Goal: Task Accomplishment & Management: Use online tool/utility

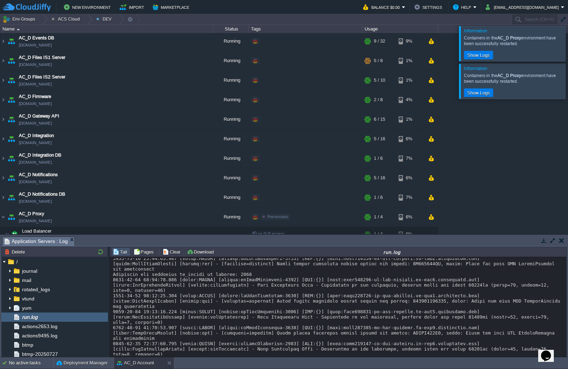
scroll to position [4345, 0]
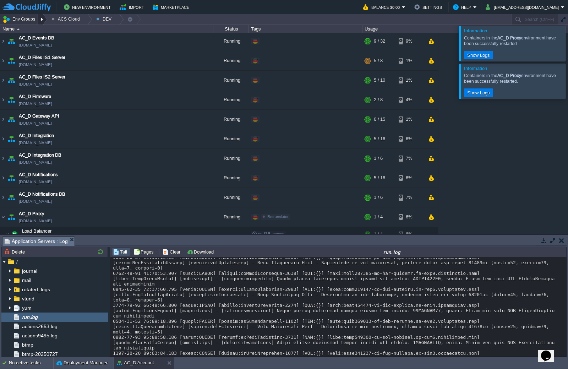
click at [42, 20] on div at bounding box center [43, 19] width 10 height 10
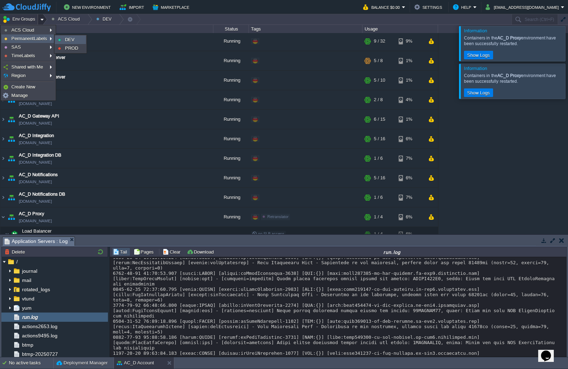
click at [70, 39] on span "DEV" at bounding box center [70, 39] width 10 height 5
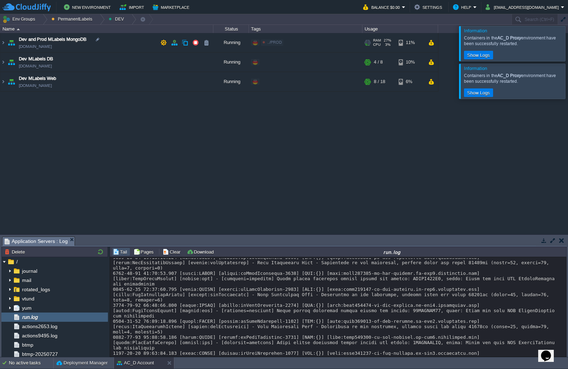
scroll to position [0, 0]
click at [5, 83] on img at bounding box center [3, 81] width 6 height 19
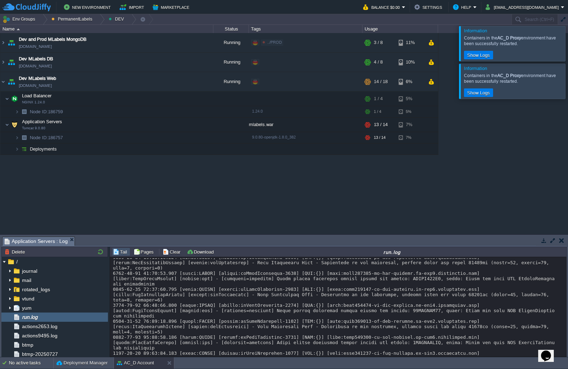
click at [567, 40] on div at bounding box center [576, 43] width 0 height 35
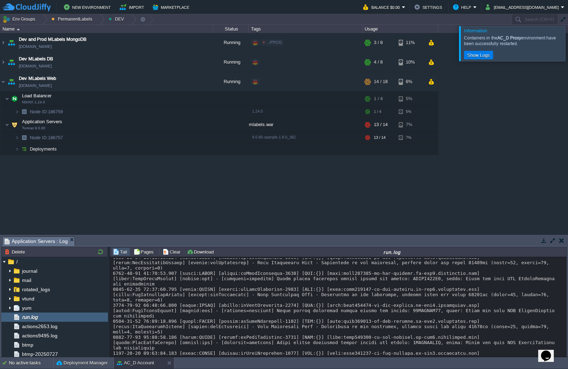
click at [567, 47] on div at bounding box center [576, 43] width 0 height 35
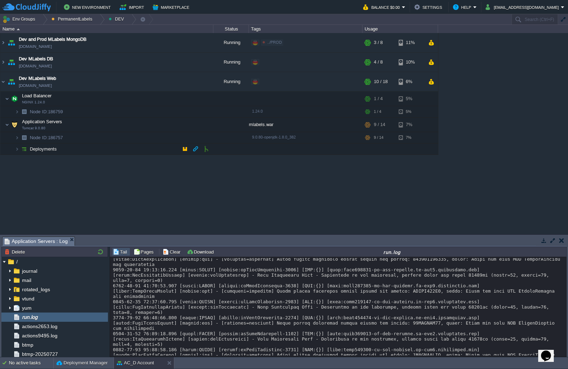
scroll to position [4345, 0]
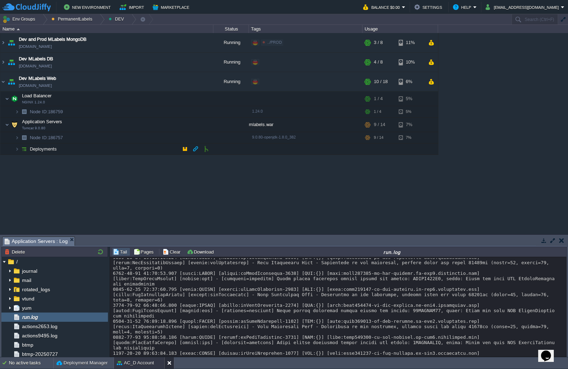
click at [166, 360] on div at bounding box center [169, 362] width 10 height 11
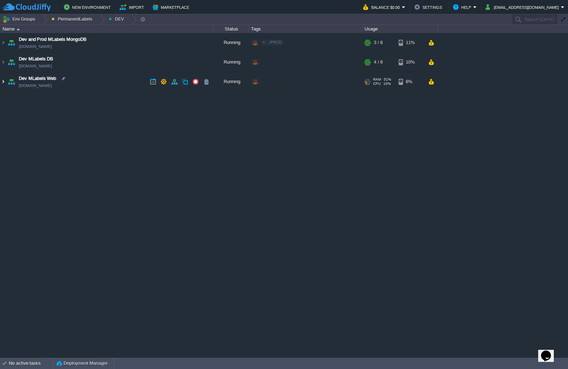
click at [5, 81] on img at bounding box center [3, 81] width 6 height 19
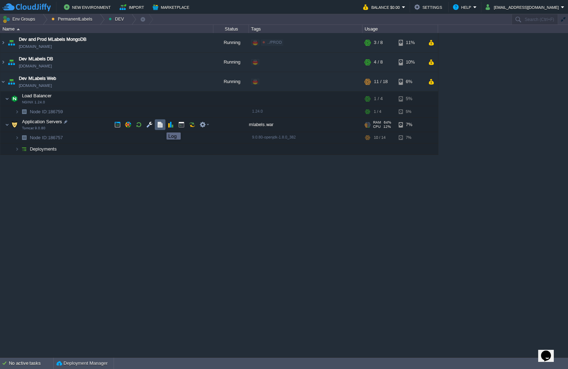
click at [161, 126] on button "button" at bounding box center [160, 124] width 6 height 6
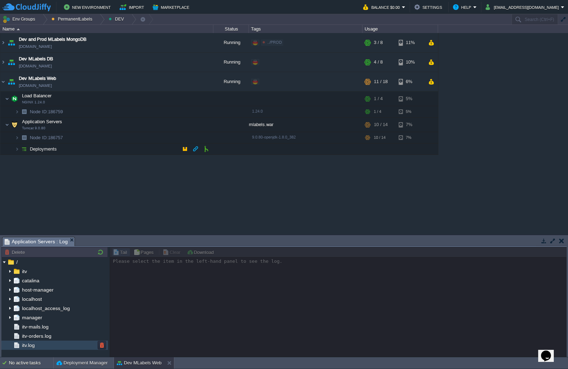
click at [50, 345] on div "itv.log" at bounding box center [54, 344] width 106 height 9
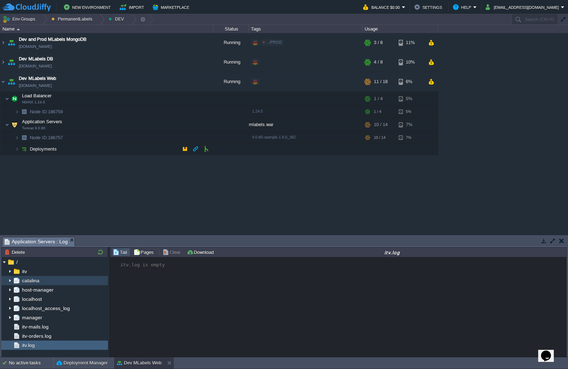
click at [40, 282] on link "catalina" at bounding box center [31, 280] width 20 height 6
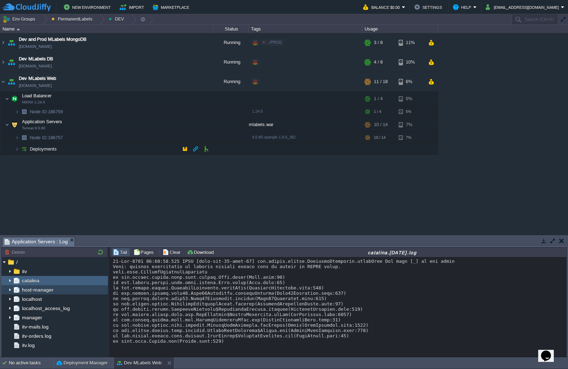
click at [31, 291] on span "host-manager" at bounding box center [38, 289] width 34 height 6
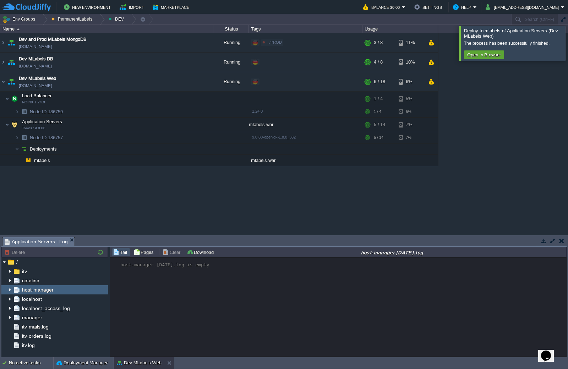
click at [567, 37] on div at bounding box center [576, 43] width 0 height 34
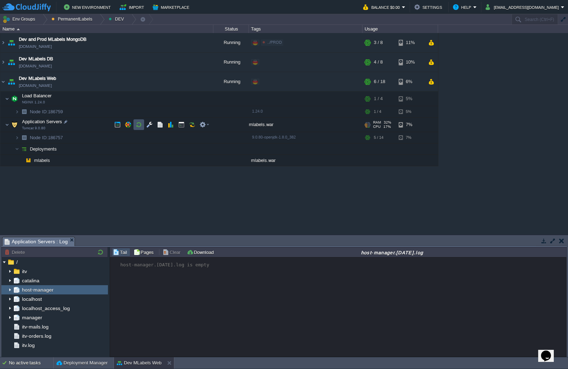
click at [140, 126] on button "button" at bounding box center [138, 124] width 6 height 6
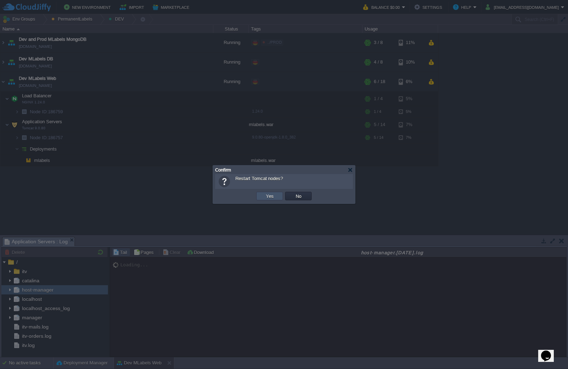
click at [266, 197] on button "Yes" at bounding box center [270, 196] width 12 height 6
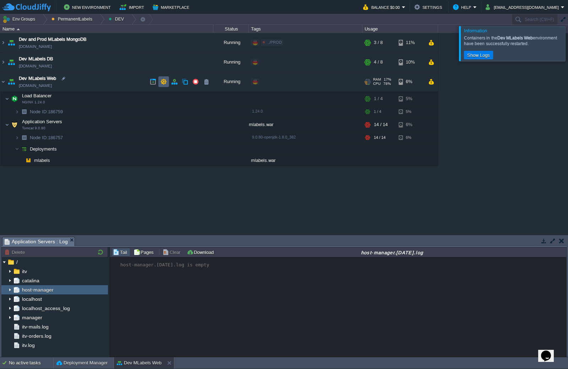
click at [167, 84] on td at bounding box center [163, 81] width 11 height 11
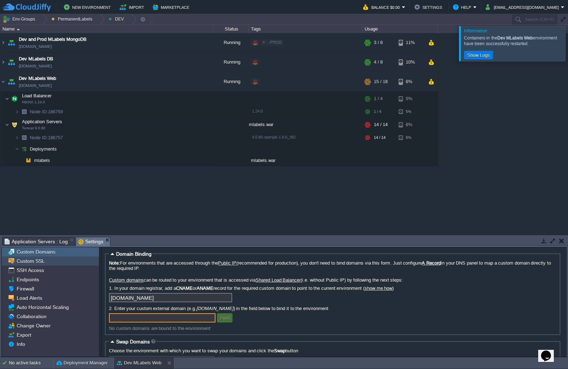
click at [62, 263] on div "Custom SSL" at bounding box center [50, 260] width 97 height 9
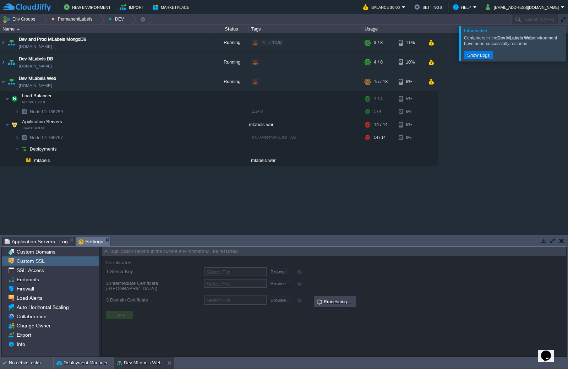
click at [67, 256] on div "Custom Domains" at bounding box center [50, 251] width 97 height 9
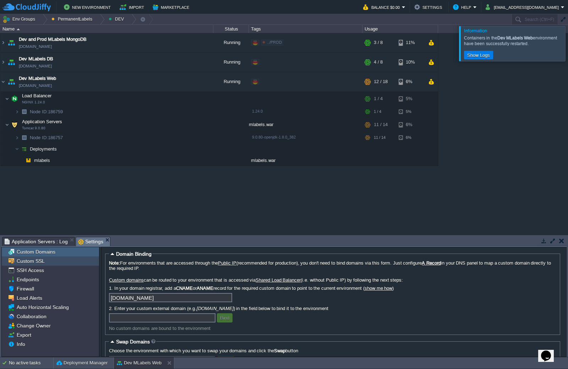
click at [51, 260] on div "Custom SSL" at bounding box center [50, 260] width 97 height 9
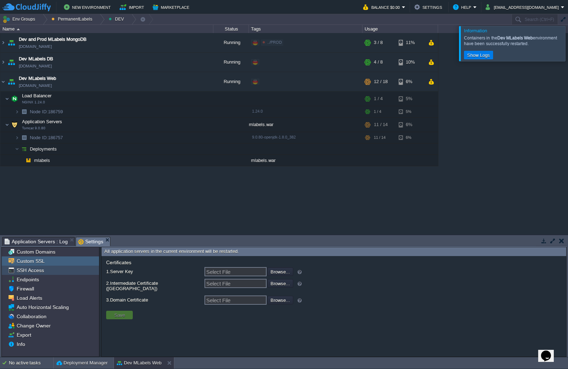
click at [48, 270] on div "SSH Access" at bounding box center [50, 269] width 97 height 9
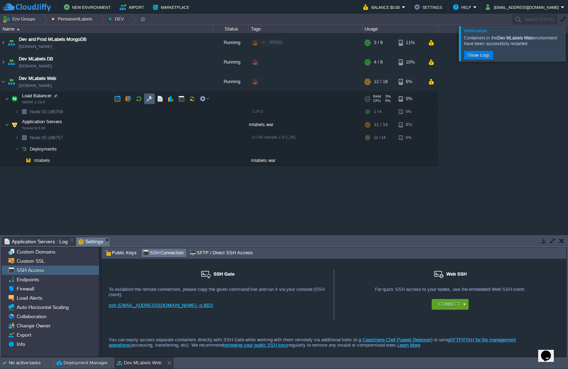
click at [150, 100] on button "button" at bounding box center [149, 98] width 6 height 6
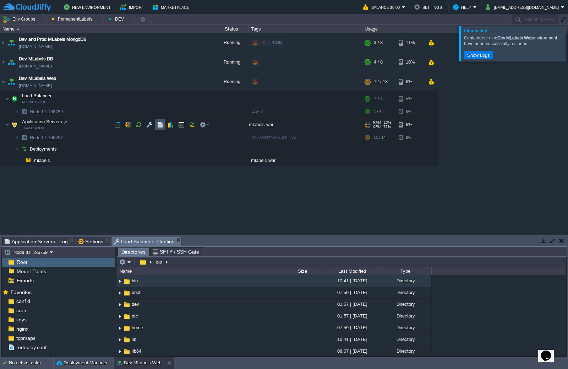
click at [158, 127] on button "button" at bounding box center [160, 124] width 6 height 6
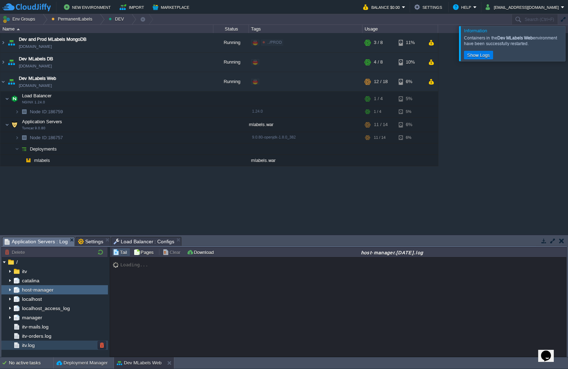
click at [48, 345] on div "itv.log" at bounding box center [54, 344] width 106 height 9
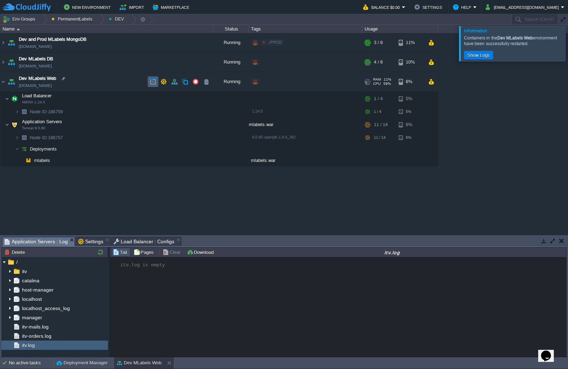
click at [150, 84] on button "button" at bounding box center [153, 81] width 6 height 6
click at [567, 49] on div at bounding box center [576, 43] width 0 height 35
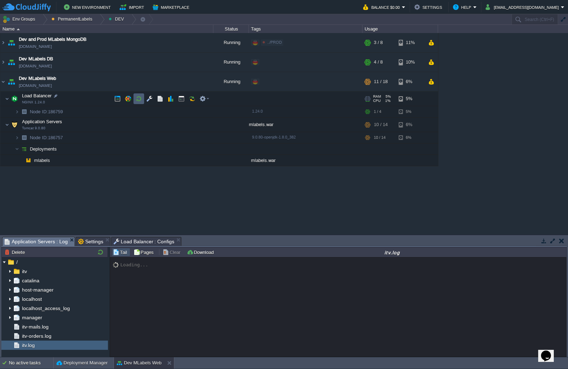
click at [141, 99] on button "button" at bounding box center [138, 98] width 6 height 6
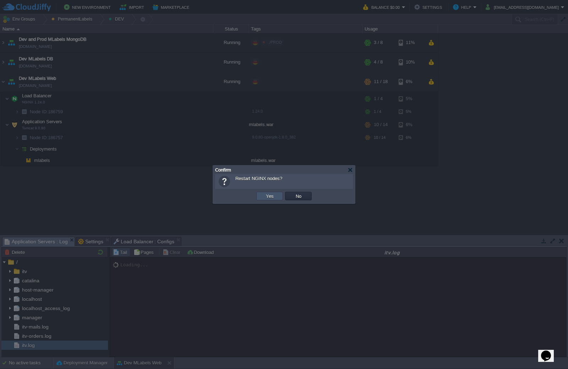
click at [266, 196] on button "Yes" at bounding box center [270, 196] width 12 height 6
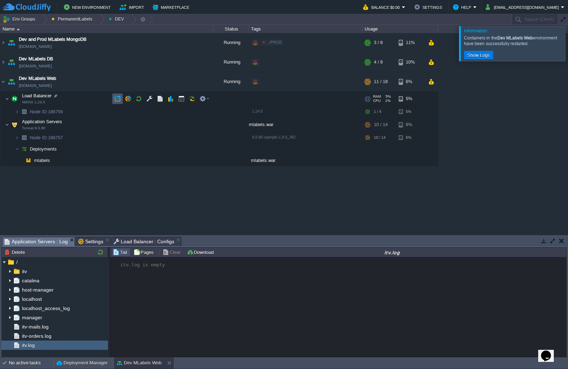
click at [115, 101] on button "button" at bounding box center [117, 98] width 6 height 6
click at [567, 38] on div at bounding box center [576, 43] width 0 height 35
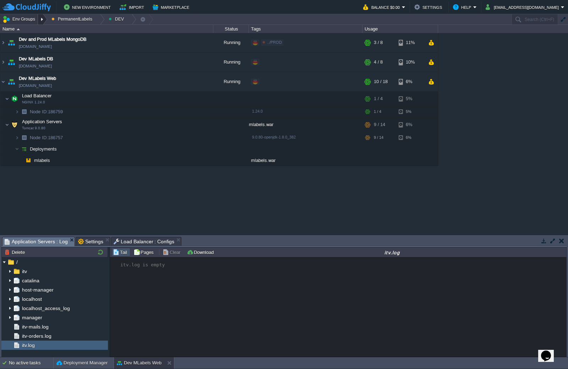
click at [36, 15] on button "Env Groups" at bounding box center [19, 19] width 35 height 10
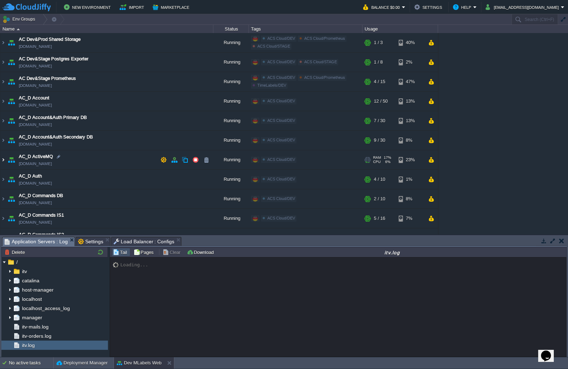
click at [5, 161] on img at bounding box center [3, 159] width 6 height 19
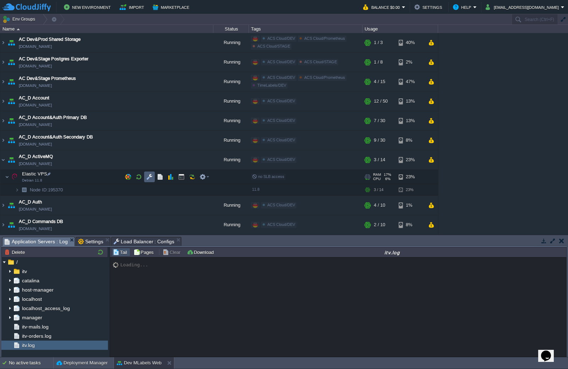
click at [146, 176] on button "button" at bounding box center [149, 176] width 6 height 6
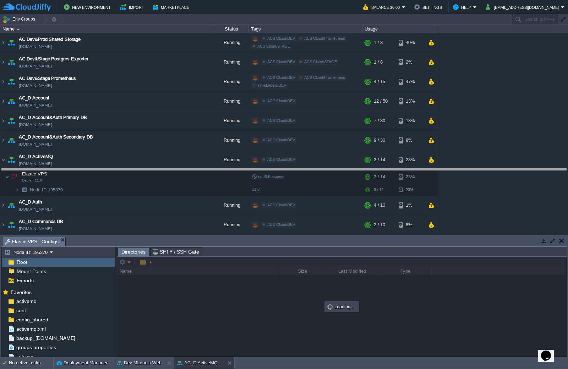
drag, startPoint x: 153, startPoint y: 243, endPoint x: 154, endPoint y: 238, distance: 5.4
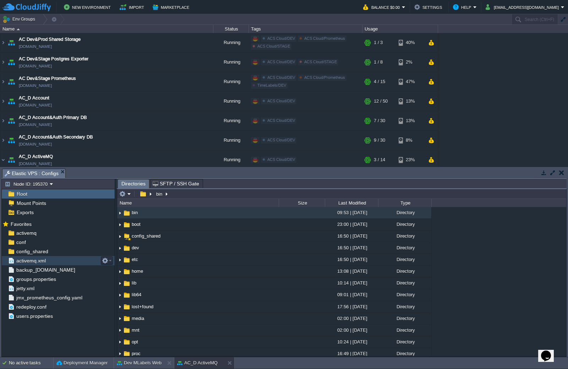
click at [61, 262] on div "activemq.xml" at bounding box center [58, 260] width 113 height 9
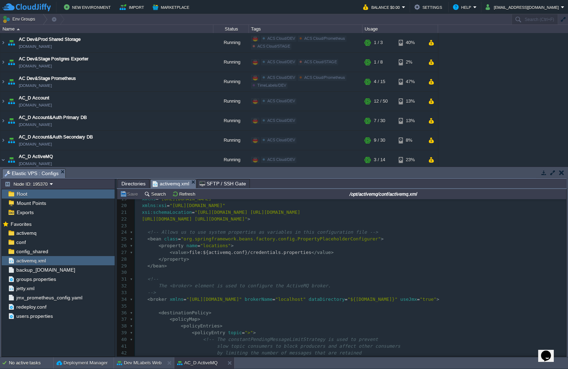
scroll to position [142, 0]
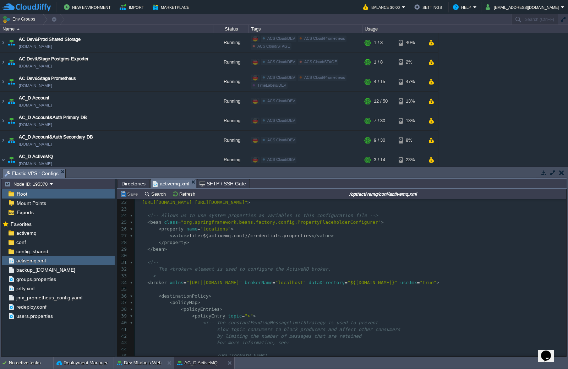
click at [257, 239] on pre "< value > file:${activemq.conf}/credentials.properties </ value >" at bounding box center [350, 235] width 431 height 7
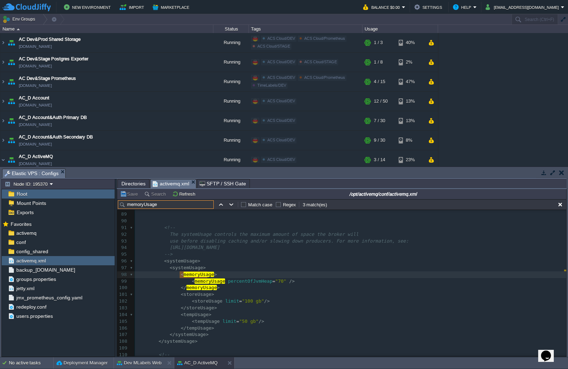
scroll to position [624, 0]
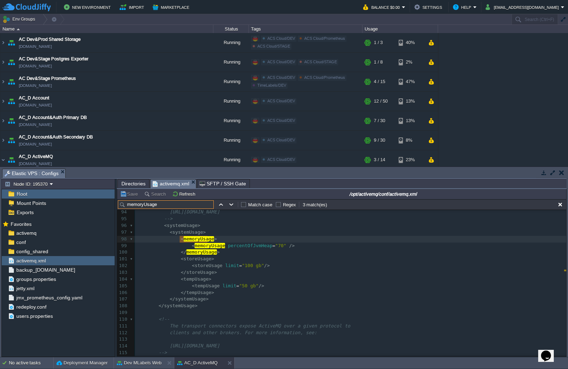
type input "memoryUsage"
click at [261, 261] on pre "< storeUsage >" at bounding box center [350, 258] width 431 height 7
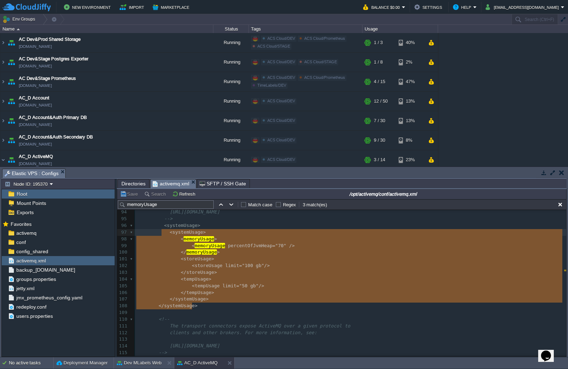
type textarea "<systemUsage> <systemUsage> <memoryUsage> <memoryUsage percentOfJvmHeap="70" />…"
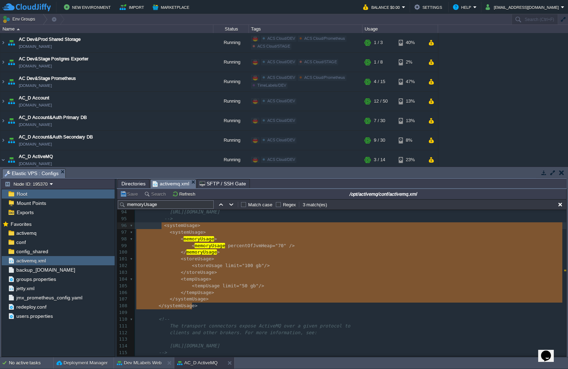
drag, startPoint x: 196, startPoint y: 306, endPoint x: 161, endPoint y: 225, distance: 89.0
click at [128, 186] on span "Directories" at bounding box center [133, 183] width 24 height 9
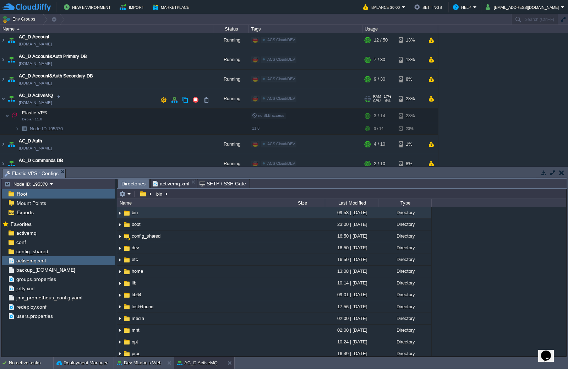
scroll to position [71, 0]
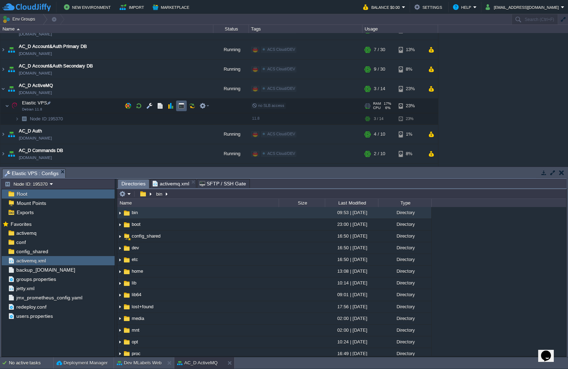
click at [179, 107] on button "button" at bounding box center [181, 106] width 6 height 6
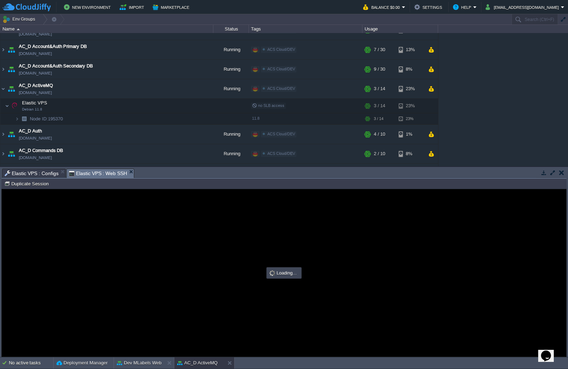
scroll to position [0, 0]
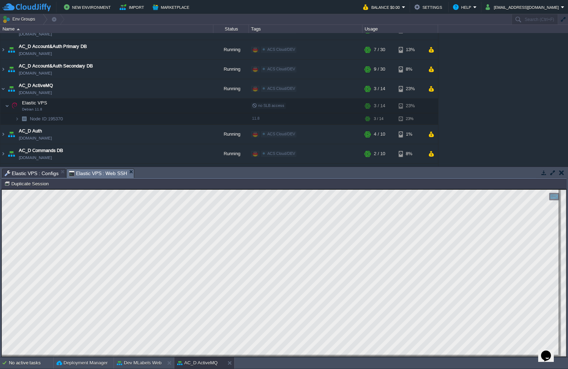
click at [566, 189] on html "Copy: Ctrl + Shift + C Paste: Ctrl + V Settings: Ctrl + Shift + Alt 0" at bounding box center [284, 189] width 564 height 0
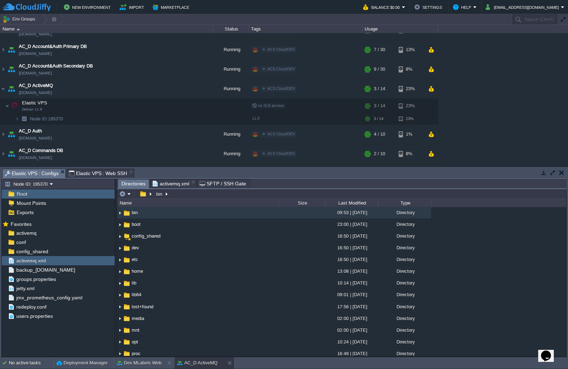
click at [43, 174] on span "Elastic VPS : Configs" at bounding box center [32, 173] width 54 height 9
click at [194, 194] on input "/bin" at bounding box center [341, 194] width 449 height 10
type input "/etc/"
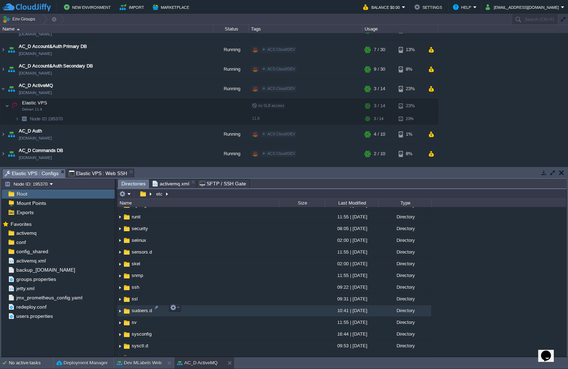
scroll to position [922, 0]
click at [133, 308] on span "sysctl.d" at bounding box center [140, 310] width 18 height 6
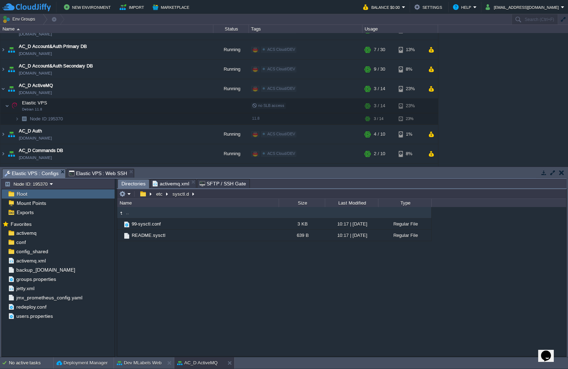
click at [133, 211] on td ".." at bounding box center [197, 212] width 161 height 11
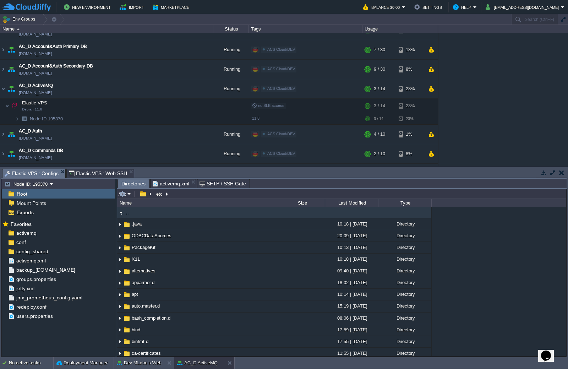
click at [205, 193] on input "/etc" at bounding box center [341, 194] width 449 height 10
paste input "/systemd/system/"
type input "/etc/systemd/system/"
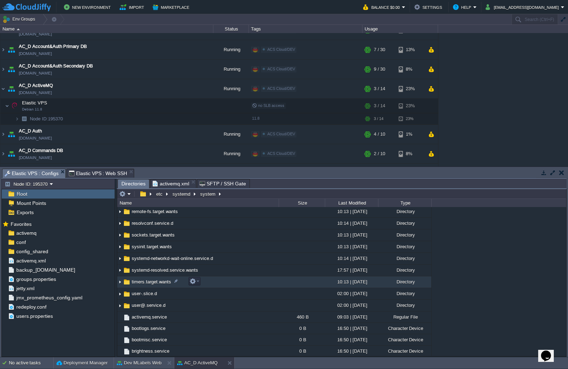
scroll to position [142, 0]
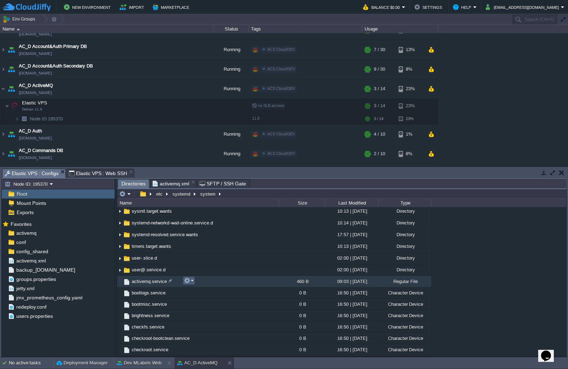
click at [193, 281] on em at bounding box center [189, 280] width 10 height 6
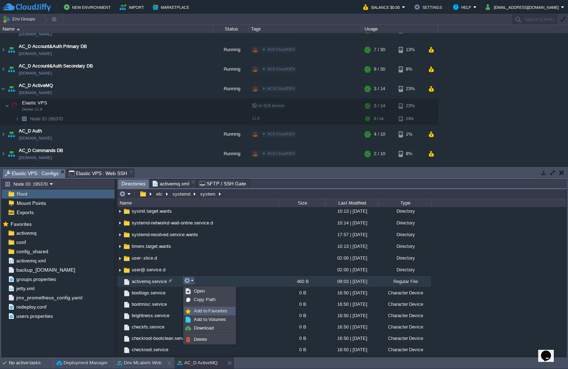
click at [214, 312] on span "Add to Favorites" at bounding box center [211, 310] width 34 height 5
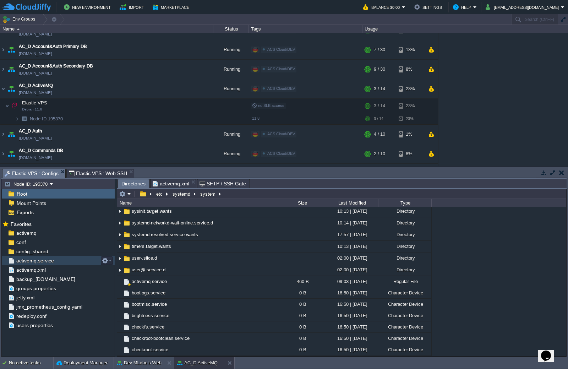
click at [38, 263] on span "activemq.service" at bounding box center [35, 260] width 40 height 6
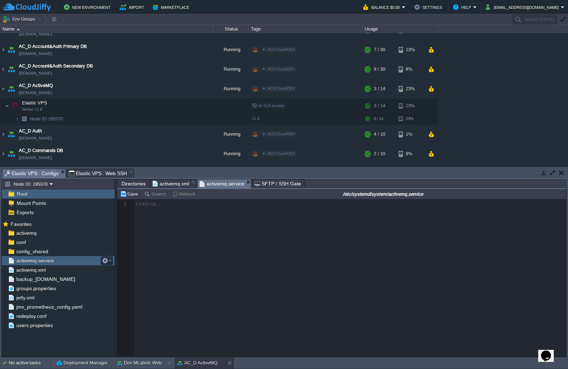
click at [38, 263] on span "activemq.service" at bounding box center [35, 260] width 40 height 6
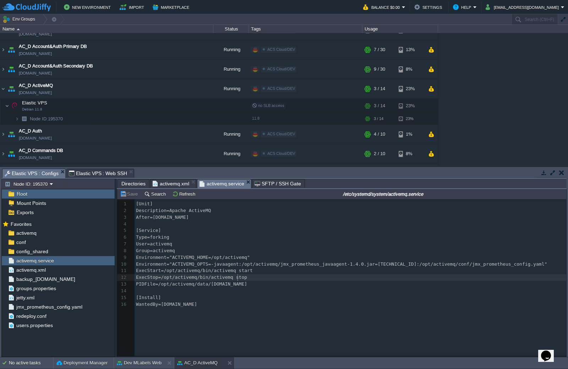
click at [242, 281] on pre "ExecStop=/opt/activemq/bin/activemq stop" at bounding box center [351, 277] width 434 height 7
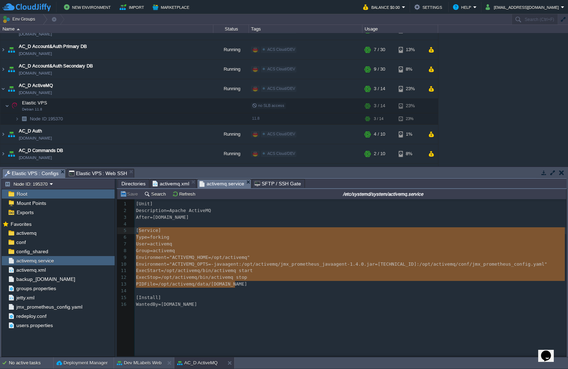
type textarea "[Service] Type=forking User=activemq Group=activemq Environment="ACTIVEMQ_HOME=…"
drag, startPoint x: 242, startPoint y: 284, endPoint x: 135, endPoint y: 231, distance: 119.1
click at [272, 325] on div "x 1 [Unit] 2 Description=Apache ActiveMQ 3 After=network.target 4 ​ 5 [Service]…" at bounding box center [346, 282] width 459 height 167
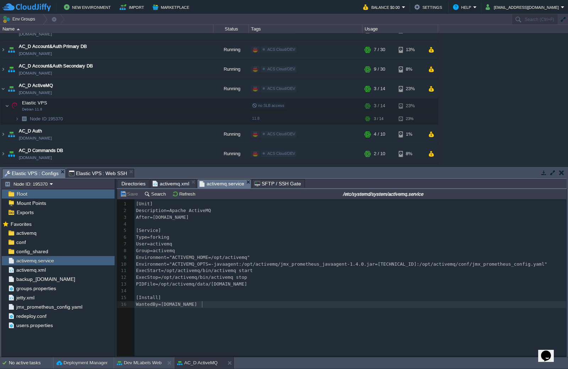
type textarea "[Unit] Description=Apache ActiveMQ After=network.target [Service] Type=forking …"
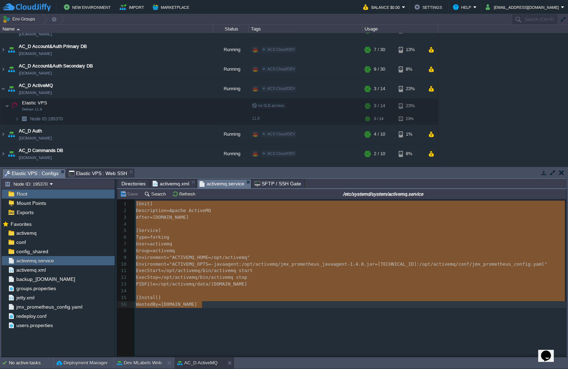
click at [489, 105] on div "AC Dev&Prod Shared Storage ac-dev-shared-storage.de-fra1.cloudjiffy.net Running…" at bounding box center [284, 99] width 568 height 133
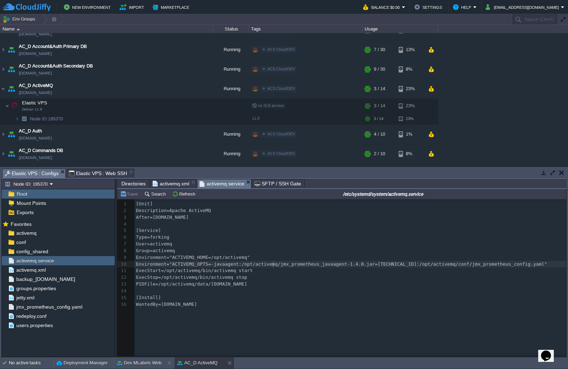
click at [273, 264] on div "x 1 [Unit] 2 Description=Apache ActiveMQ 3 After=network.target 4 ​ 5 [Service]…" at bounding box center [351, 253] width 434 height 107
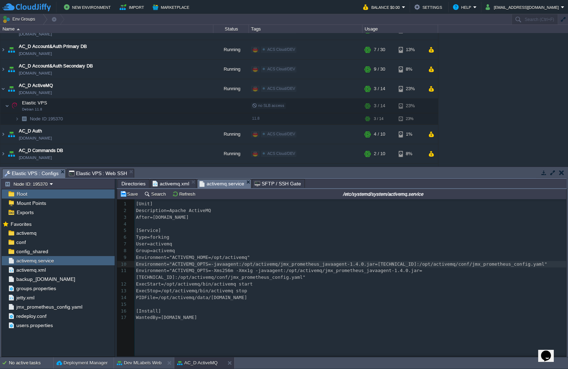
type textarea "Environment="ACTIVEMQ_OPTS=-javaagent:/opt/activemq/jmx_prometheus_javaagent-1.…"
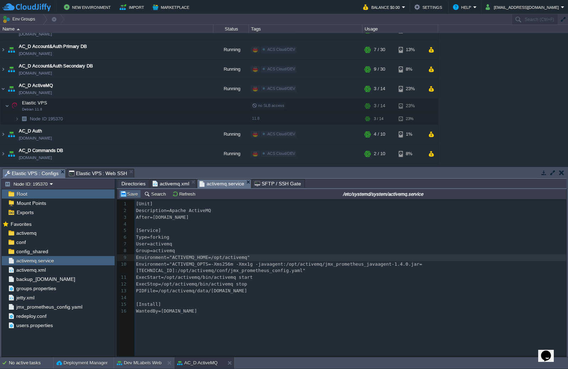
click at [133, 194] on button "Save" at bounding box center [130, 193] width 20 height 6
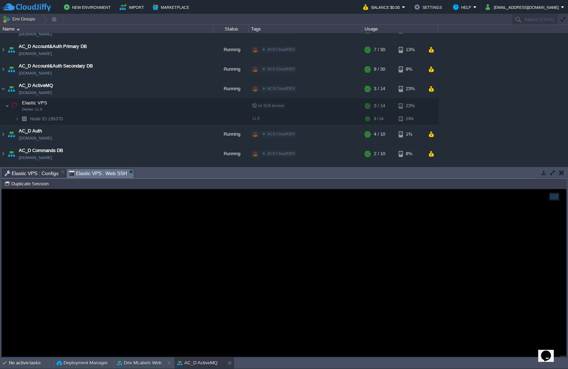
click at [100, 172] on span "Elastic VPS : Web SSH" at bounding box center [98, 173] width 59 height 9
